Goal: Navigation & Orientation: Understand site structure

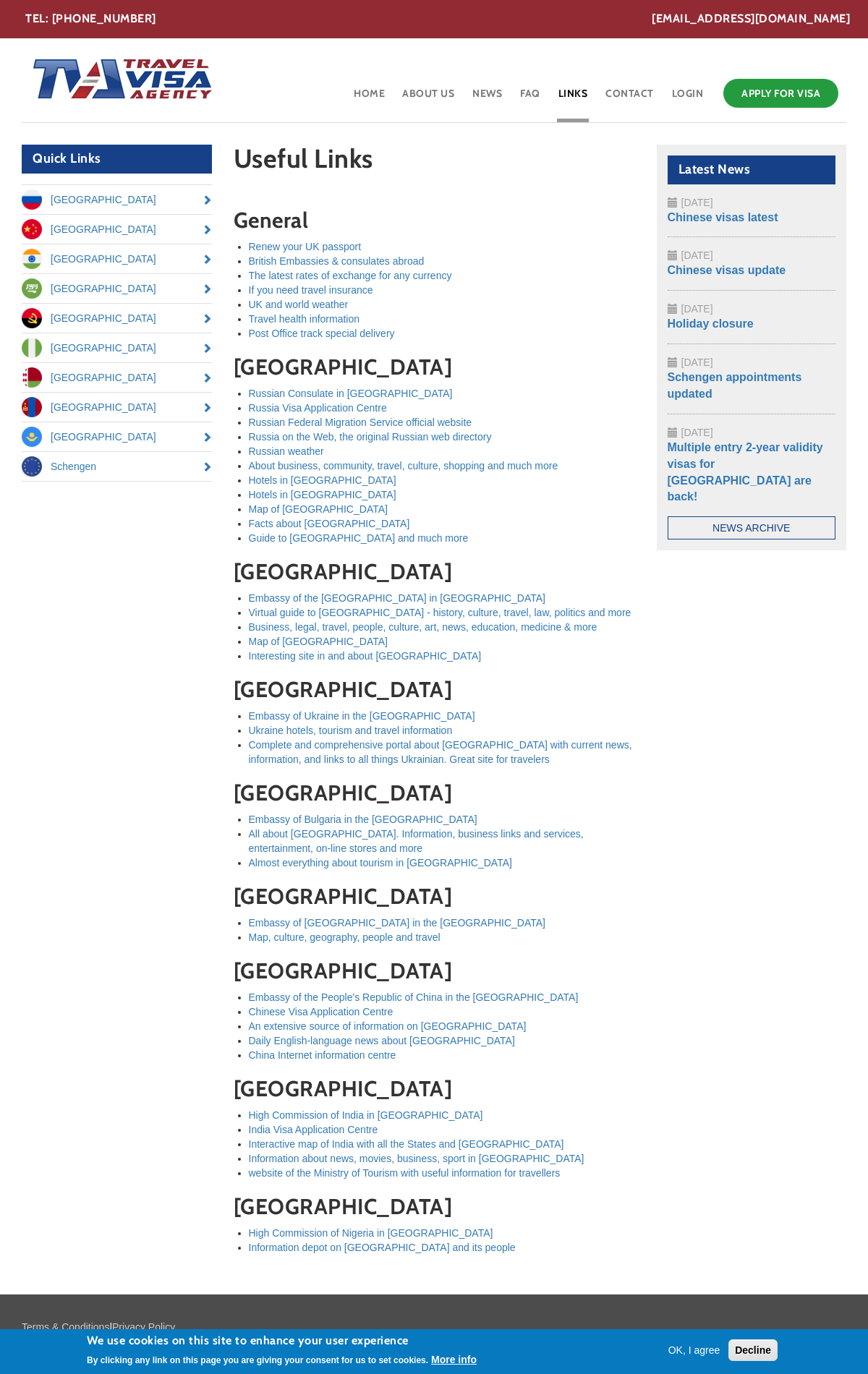
scroll to position [61, 0]
